Goal: Task Accomplishment & Management: Manage account settings

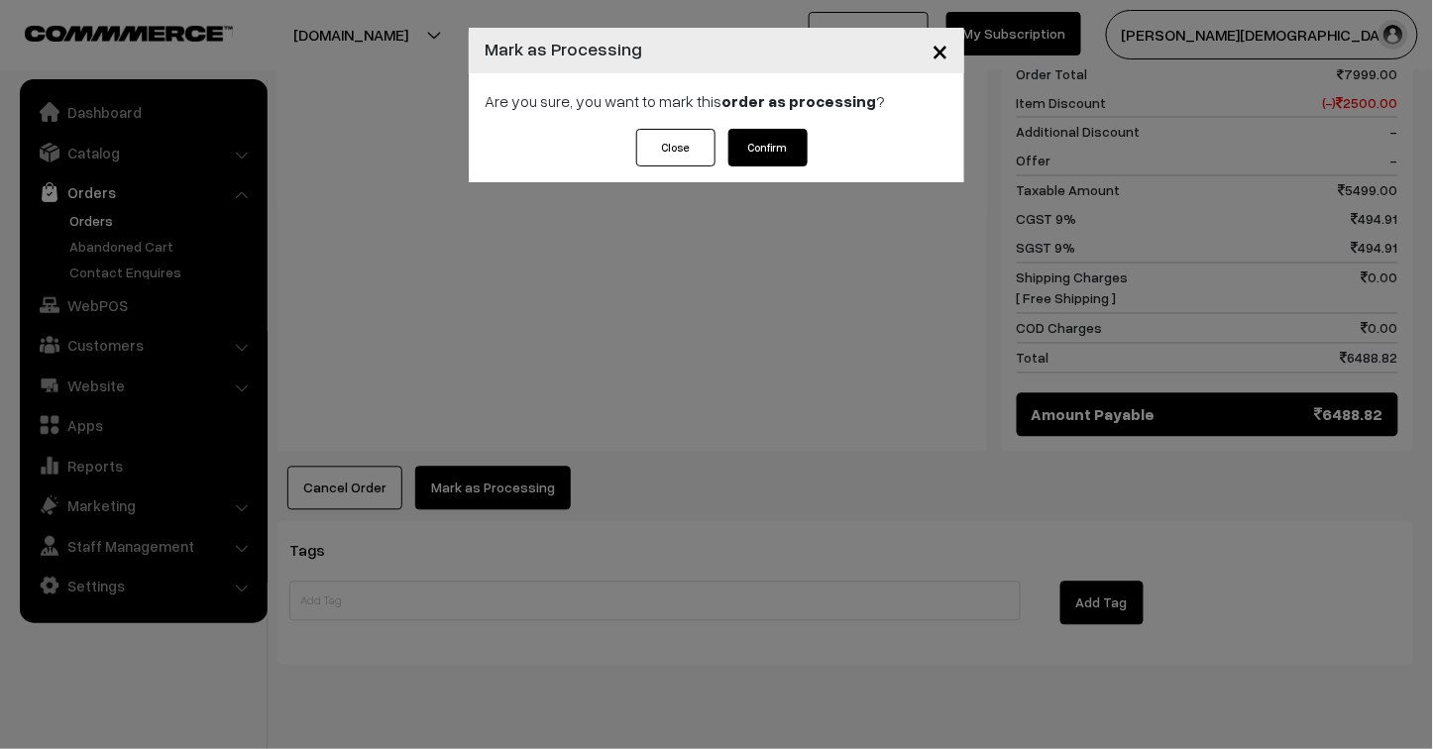
scroll to position [965, 0]
click at [786, 149] on button "Confirm" at bounding box center [767, 148] width 79 height 38
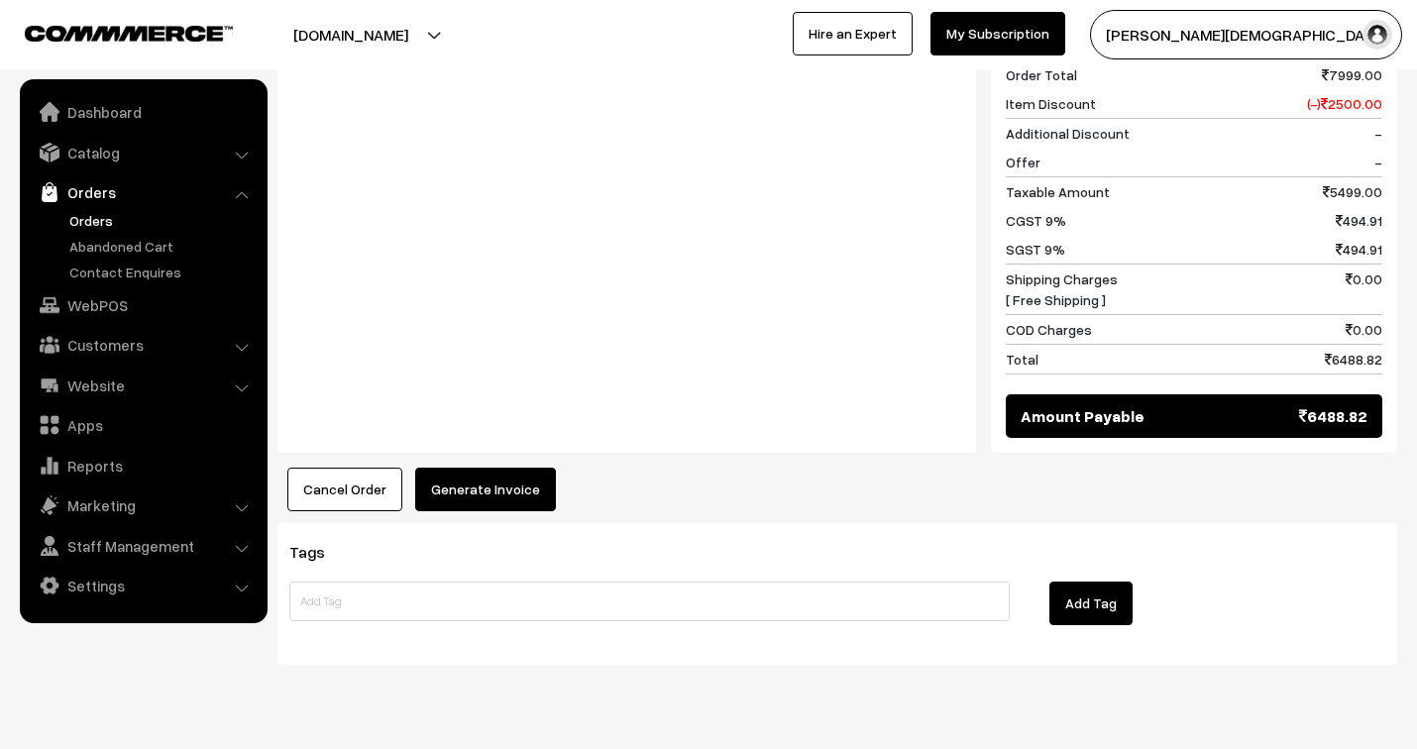
click at [513, 468] on button "Generate Invoice" at bounding box center [485, 490] width 141 height 44
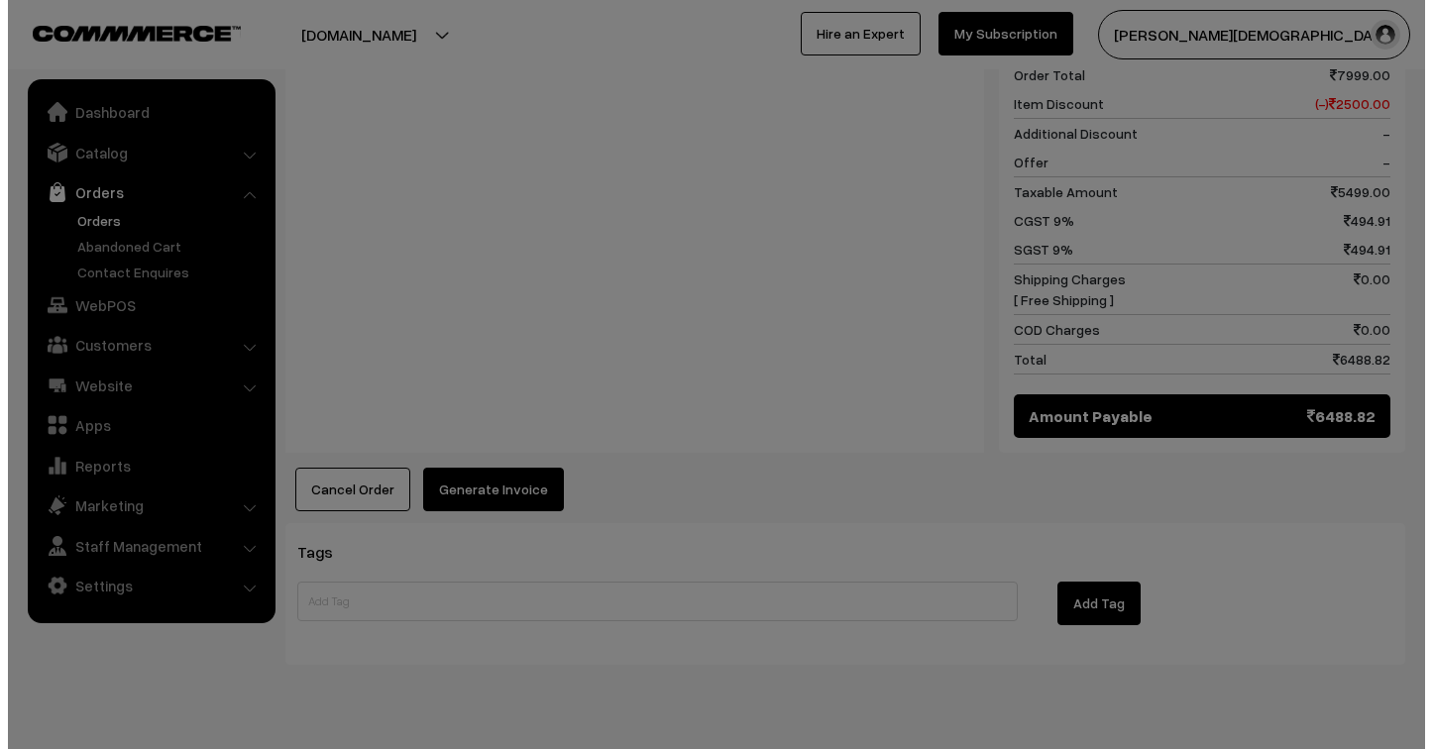
scroll to position [965, 0]
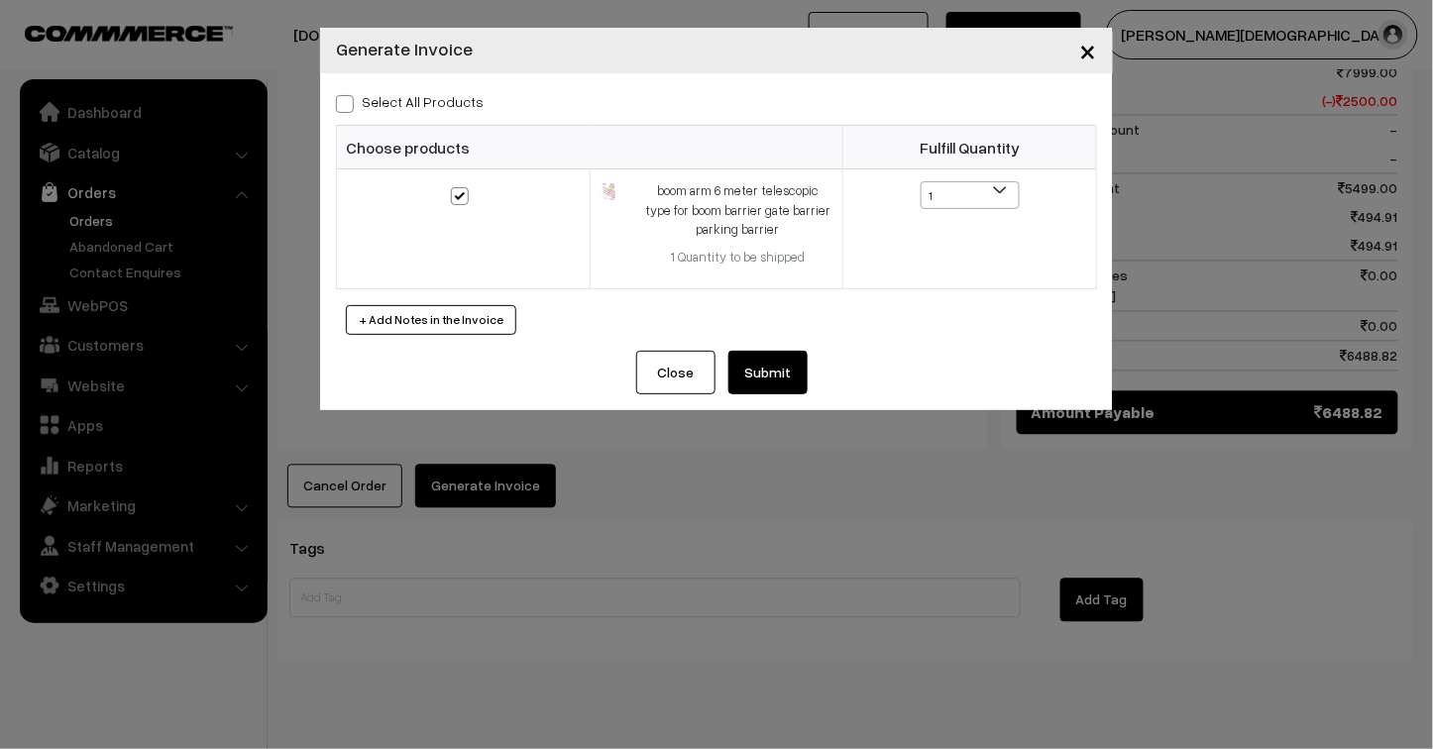
click at [774, 365] on button "Submit" at bounding box center [767, 373] width 79 height 44
